Goal: Task Accomplishment & Management: Complete application form

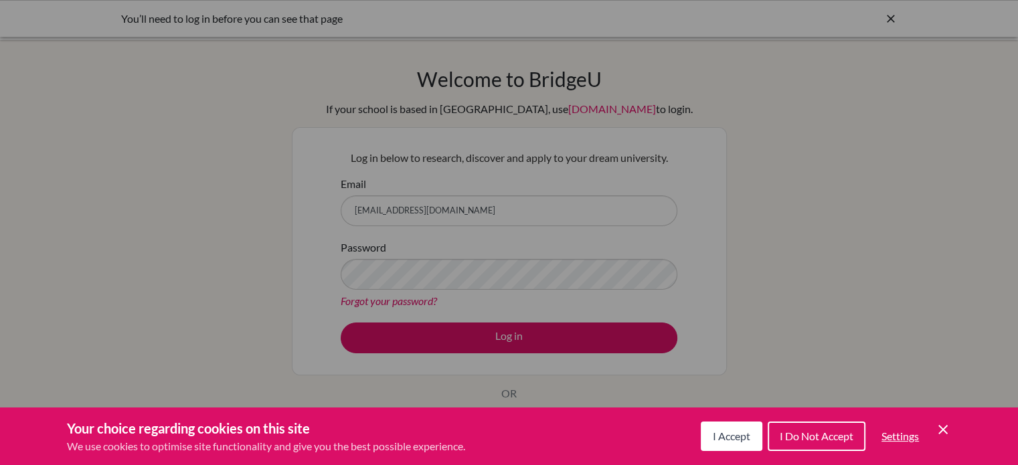
click at [945, 428] on icon "Save and close" at bounding box center [942, 429] width 9 height 9
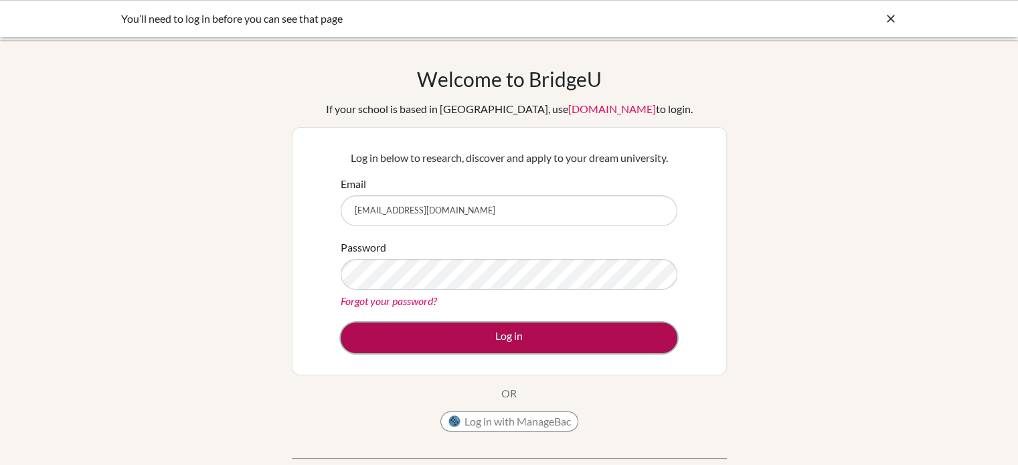
click at [531, 336] on button "Log in" at bounding box center [509, 338] width 337 height 31
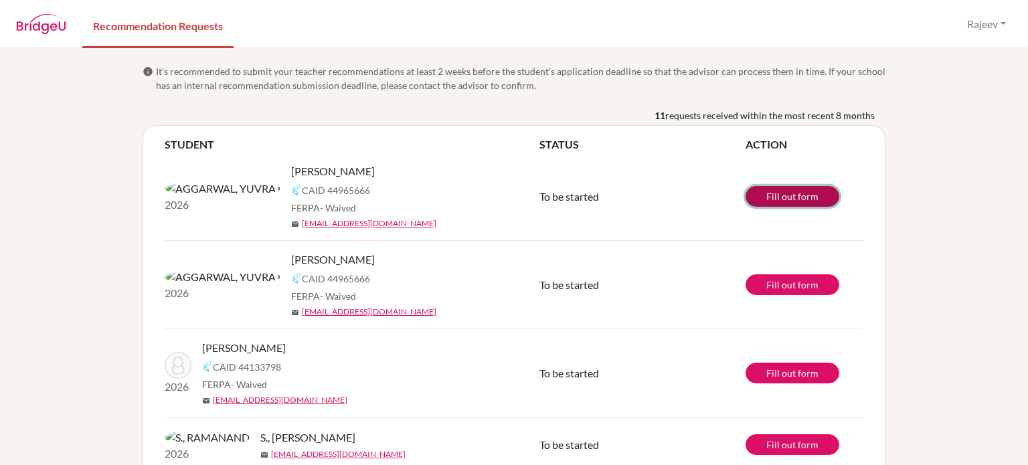
click at [763, 197] on link "Fill out form" at bounding box center [792, 196] width 94 height 21
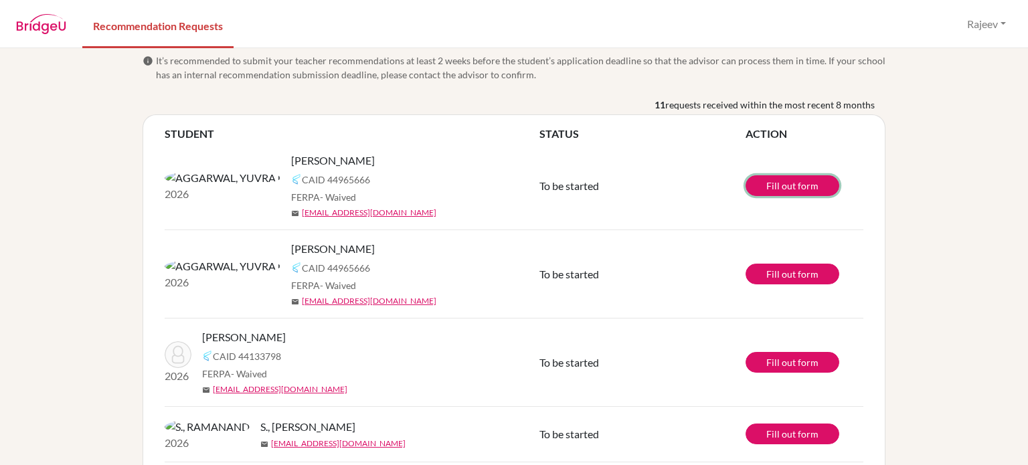
scroll to position [11, 0]
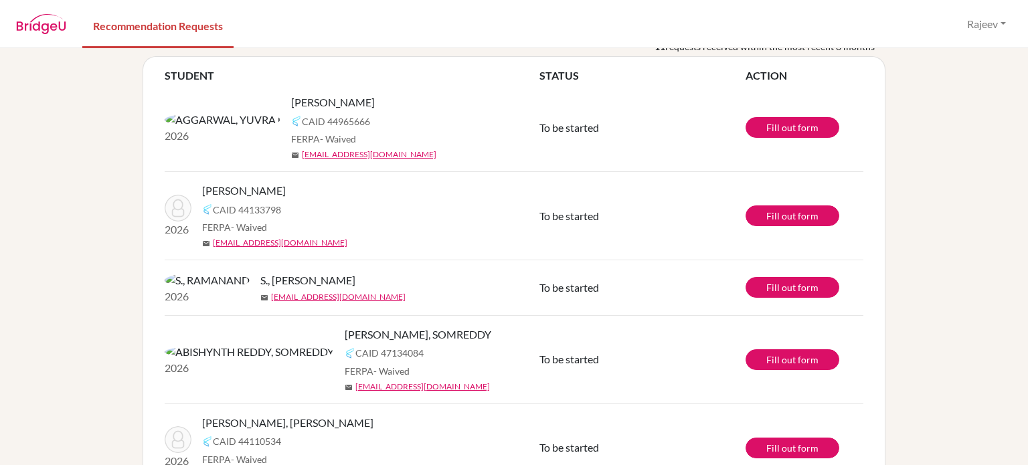
scroll to position [86, 0]
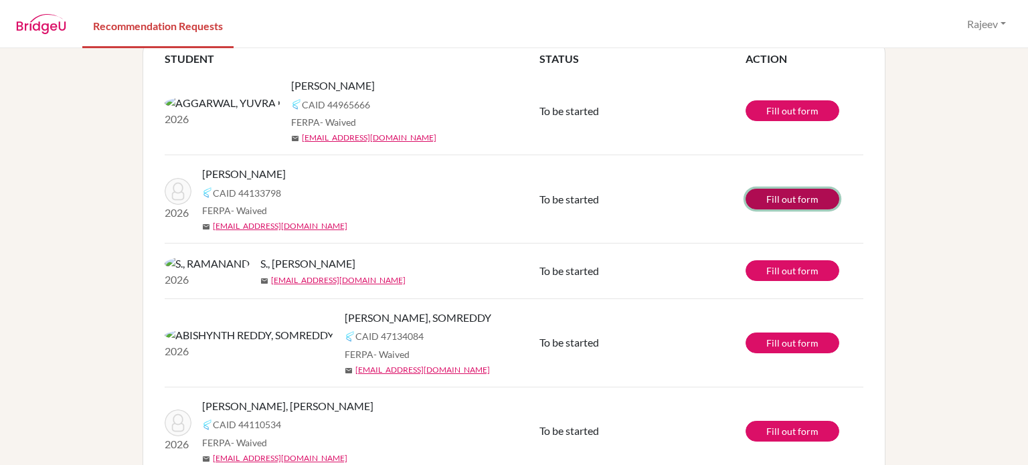
click at [757, 194] on link "Fill out form" at bounding box center [792, 199] width 94 height 21
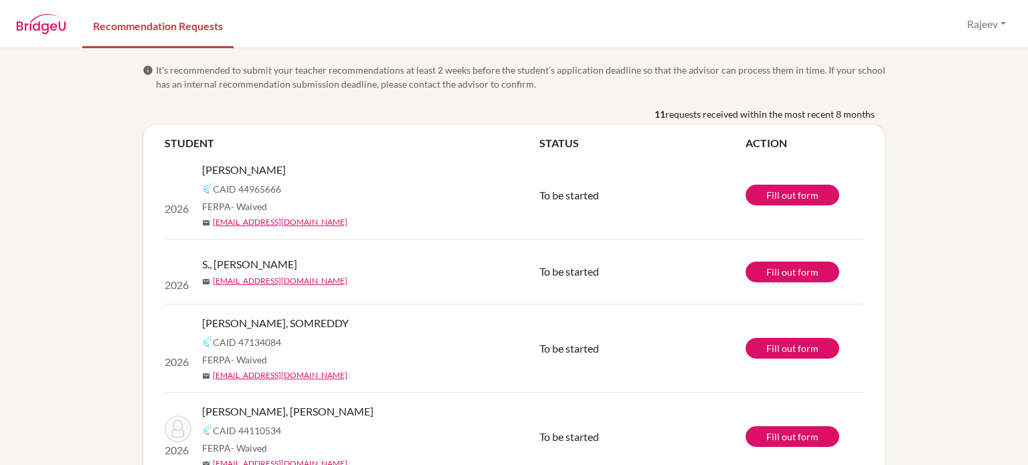
scroll to position [1, 0]
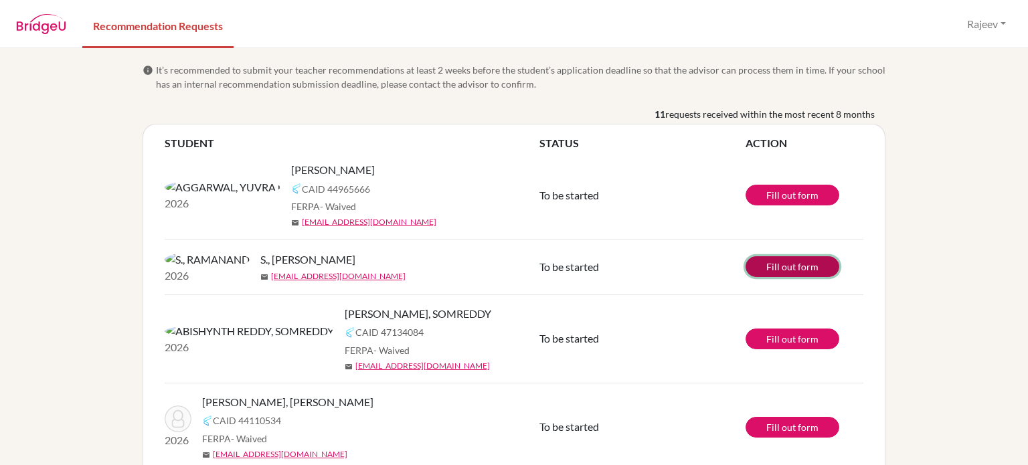
click at [771, 267] on link "Fill out form" at bounding box center [792, 266] width 94 height 21
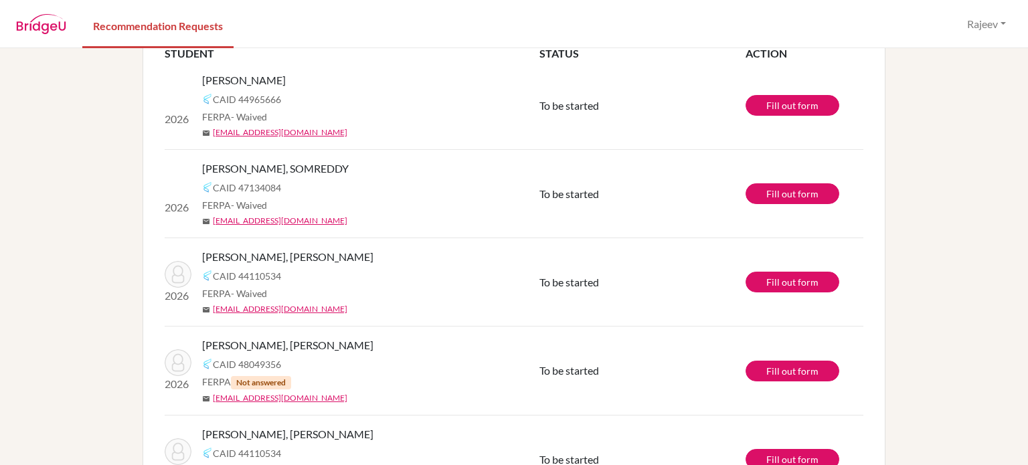
scroll to position [90, 0]
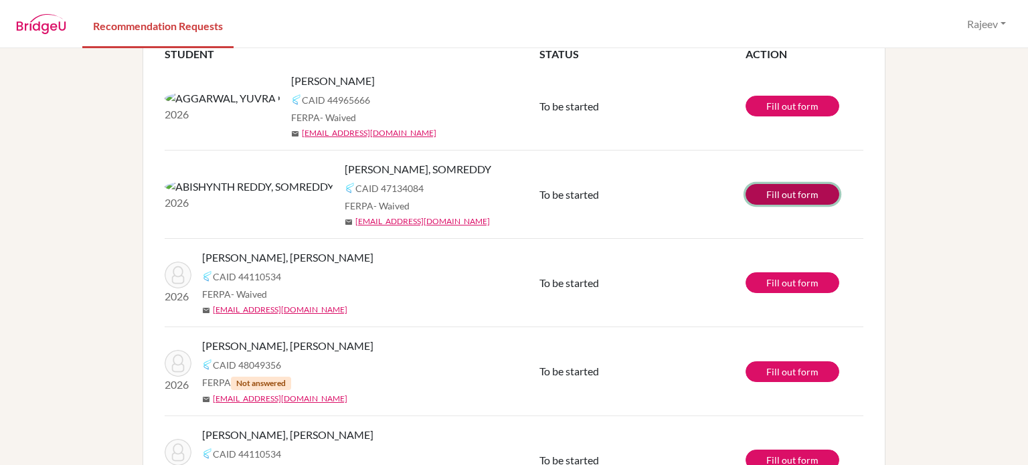
click at [790, 197] on link "Fill out form" at bounding box center [792, 194] width 94 height 21
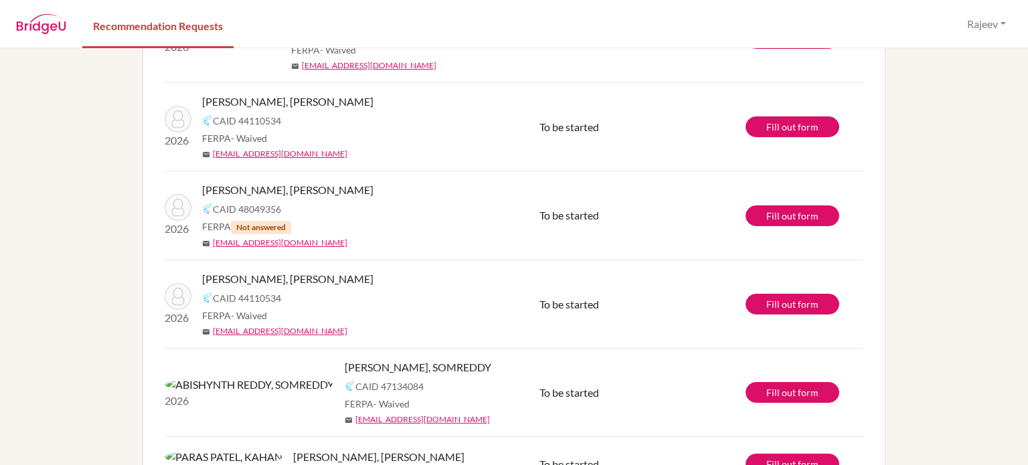
scroll to position [158, 0]
click at [790, 126] on link "Fill out form" at bounding box center [792, 126] width 94 height 21
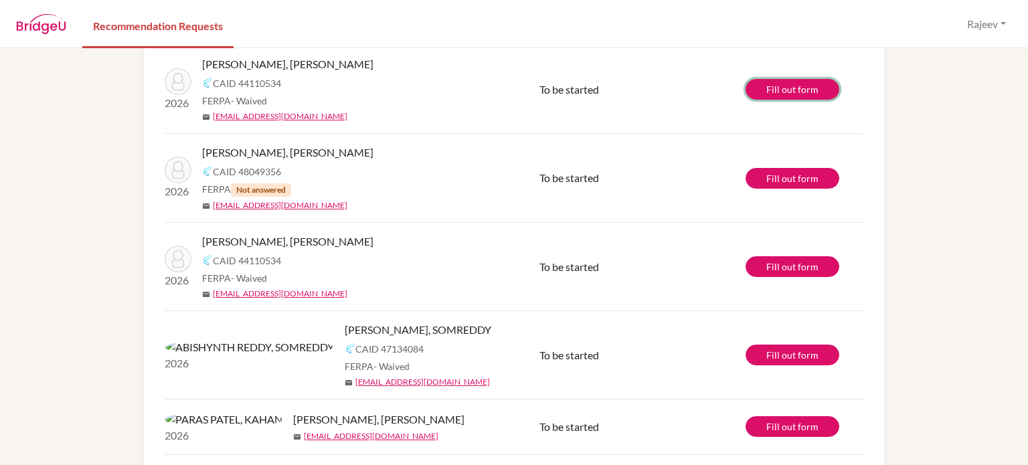
scroll to position [150, 0]
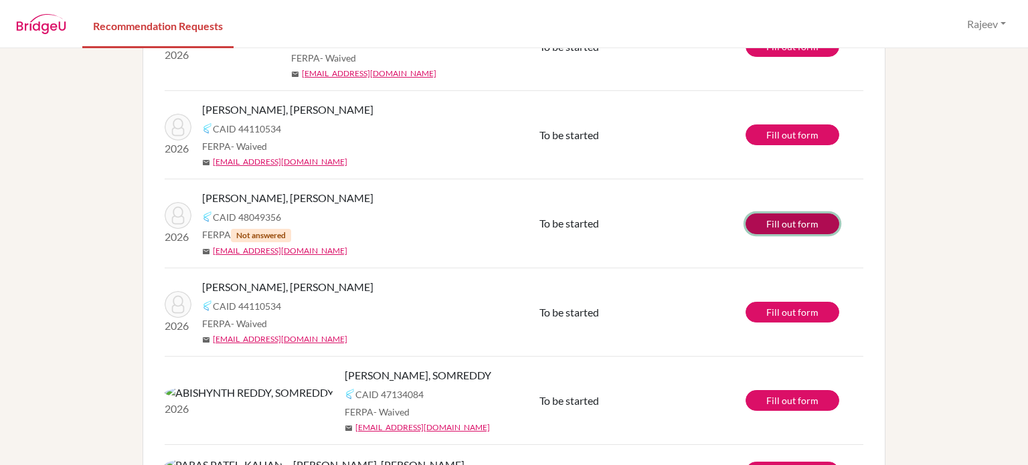
click at [757, 224] on link "Fill out form" at bounding box center [792, 223] width 94 height 21
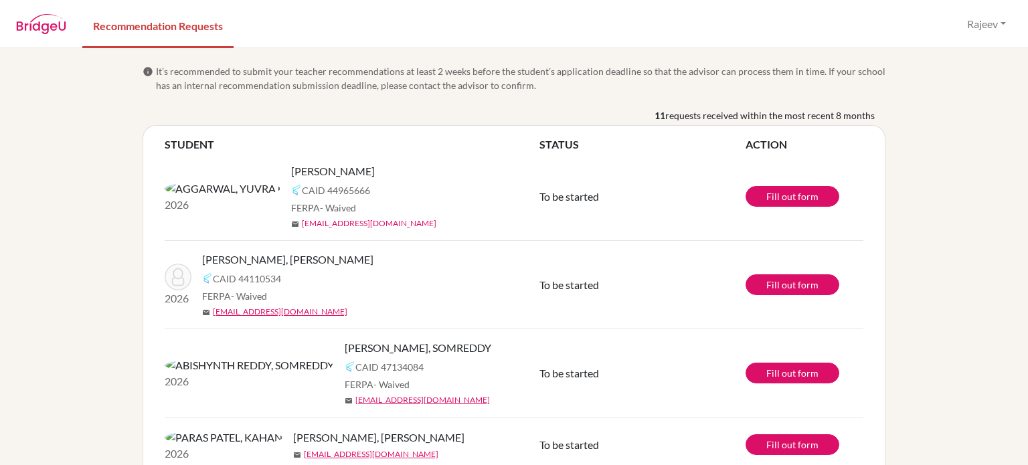
click at [302, 223] on link "[EMAIL_ADDRESS][DOMAIN_NAME]" at bounding box center [369, 223] width 134 height 12
click at [258, 111] on div "11 requests received within the most recent 8 months" at bounding box center [514, 116] width 743 height 17
